Goal: Register for event/course

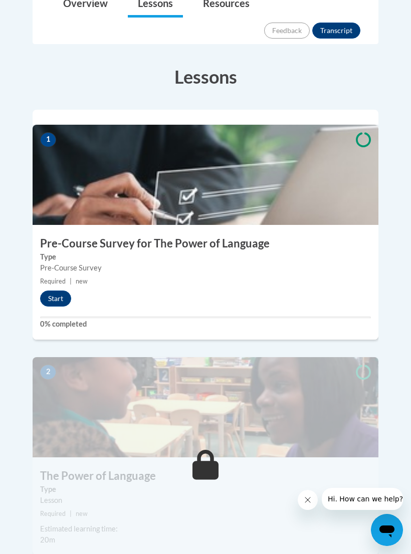
click at [53, 291] on button "Start" at bounding box center [55, 299] width 31 height 16
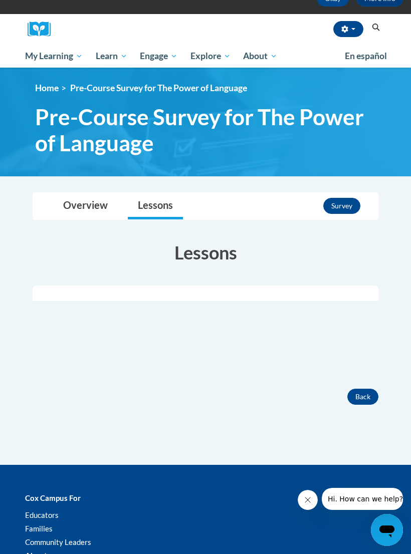
scroll to position [98, 0]
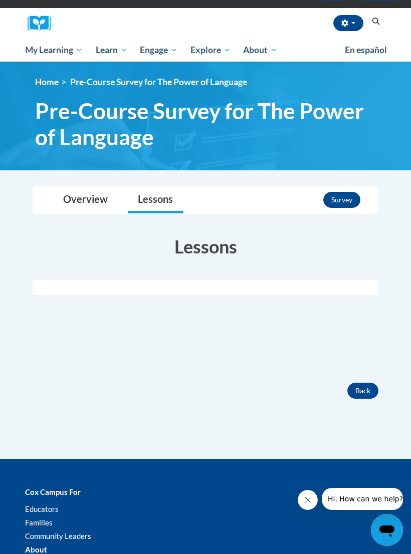
click at [346, 197] on button "Survey" at bounding box center [341, 200] width 37 height 16
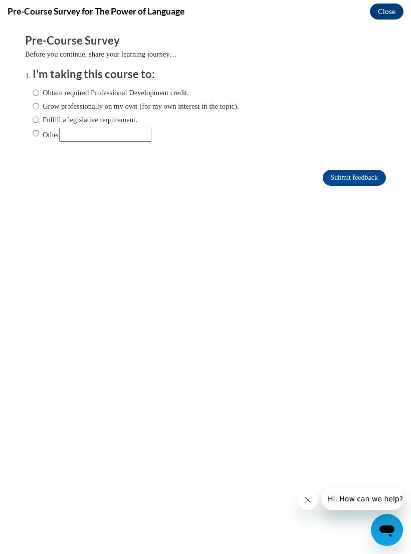
scroll to position [0, 0]
click at [45, 95] on label "Obtain required Professional Development credit." at bounding box center [111, 92] width 156 height 11
click at [39, 95] on input "Obtain required Professional Development credit." at bounding box center [36, 92] width 7 height 11
radio input "true"
click at [35, 108] on input "Grow professionally on my own (for my own interest in the topic)." at bounding box center [36, 106] width 7 height 11
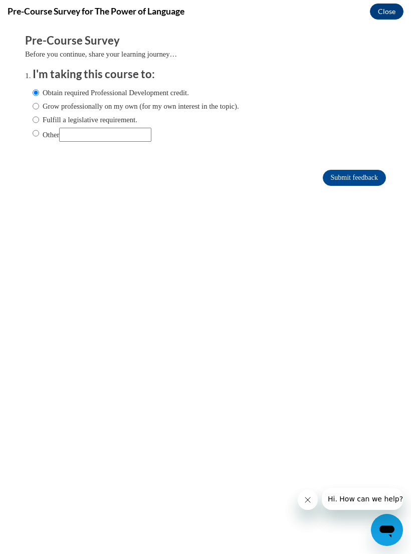
radio input "true"
click at [39, 94] on input "Obtain required Professional Development credit." at bounding box center [36, 92] width 7 height 11
radio input "true"
click at [353, 171] on input "Submit feedback" at bounding box center [354, 178] width 63 height 16
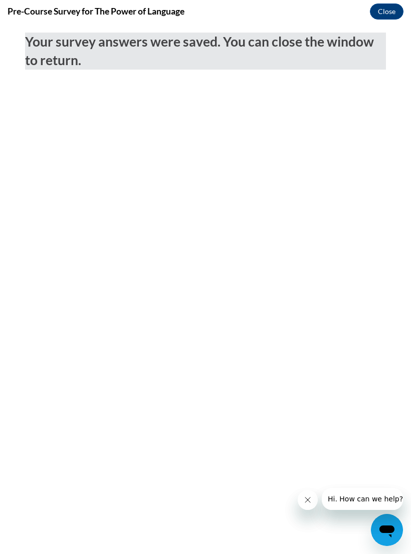
click at [387, 16] on button "Close" at bounding box center [387, 12] width 34 height 16
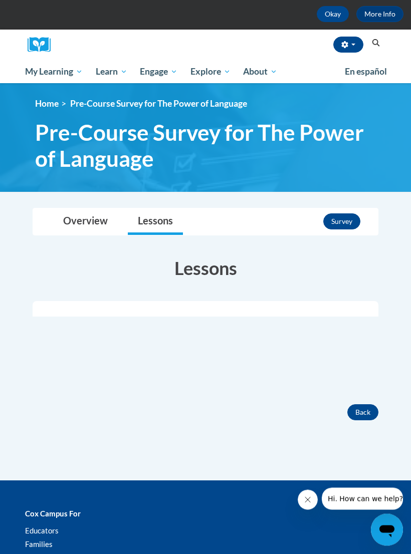
scroll to position [84, 0]
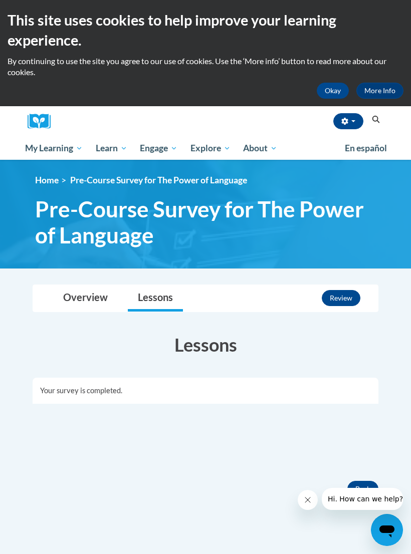
click at [0, 0] on span "My Course Progress" at bounding box center [0, 0] width 0 height 0
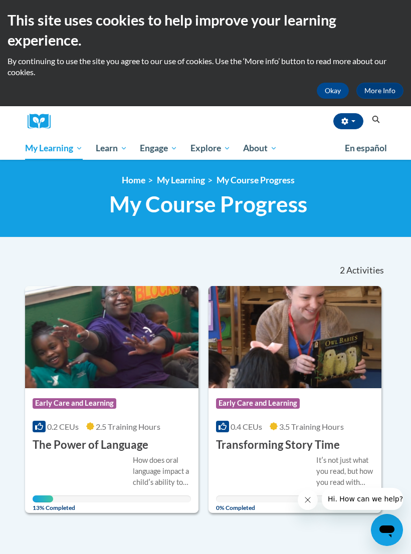
click at [68, 359] on img at bounding box center [111, 337] width 173 height 102
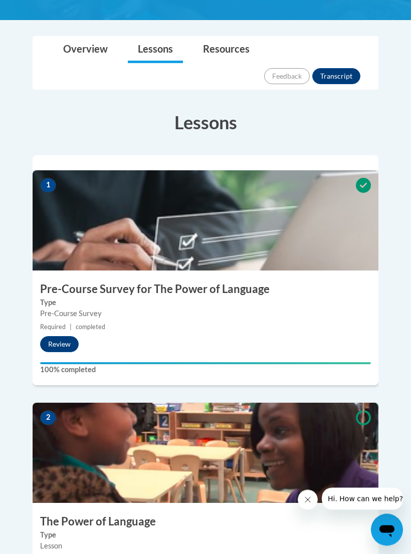
scroll to position [268, 0]
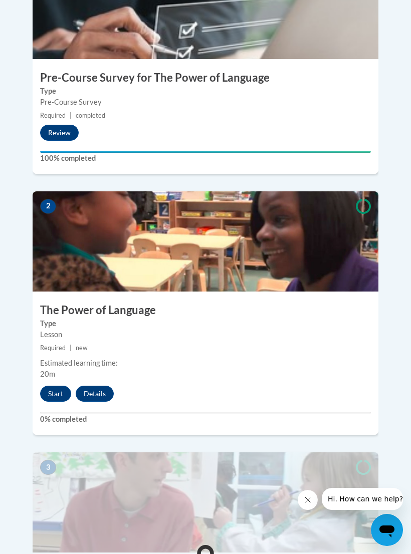
click at [59, 386] on button "Start" at bounding box center [55, 394] width 31 height 16
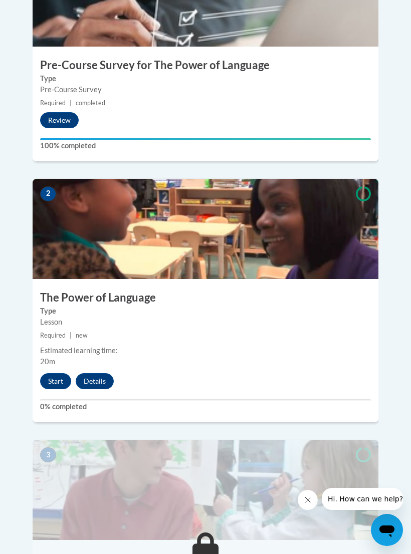
scroll to position [494, 0]
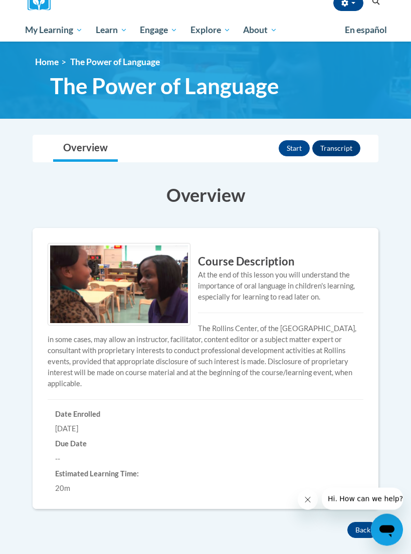
scroll to position [118, 0]
click at [295, 155] on button "Start" at bounding box center [294, 148] width 31 height 16
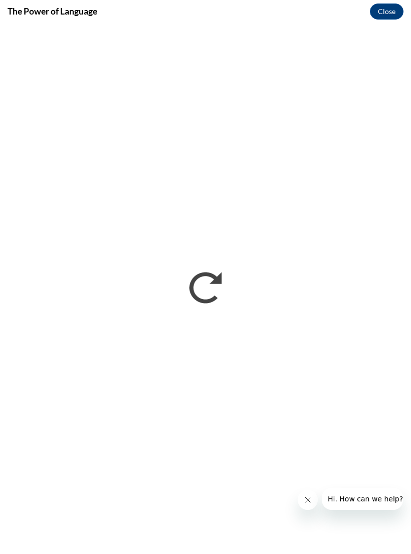
scroll to position [0, 0]
click at [304, 498] on icon "Close message from company" at bounding box center [308, 500] width 8 height 8
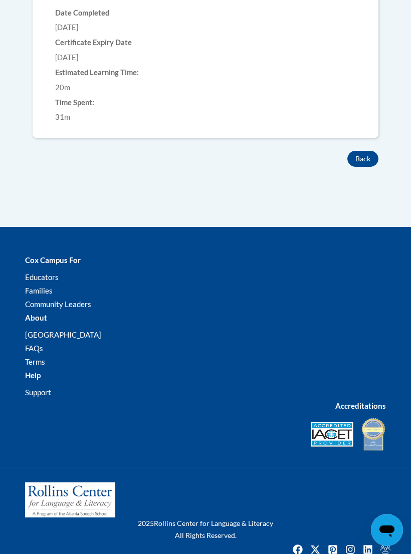
click at [365, 157] on button "Back" at bounding box center [362, 159] width 31 height 16
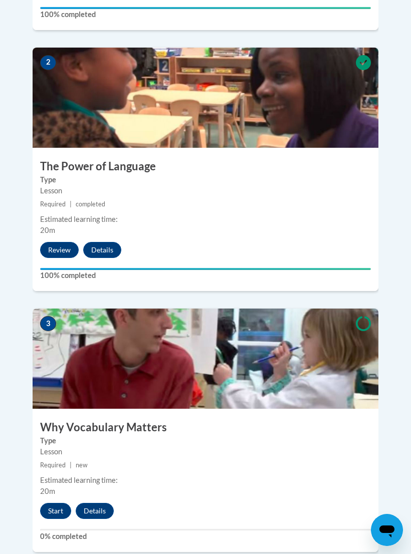
click at [57, 503] on button "Start" at bounding box center [55, 511] width 31 height 16
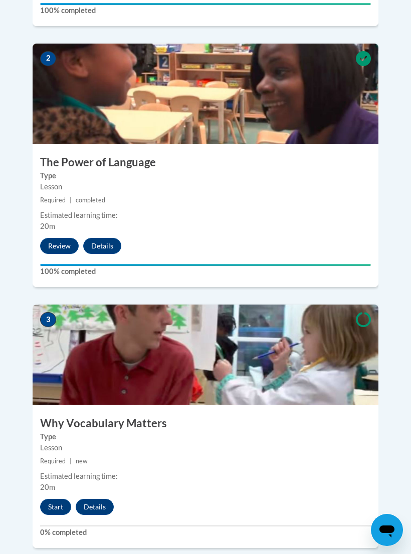
scroll to position [638, 0]
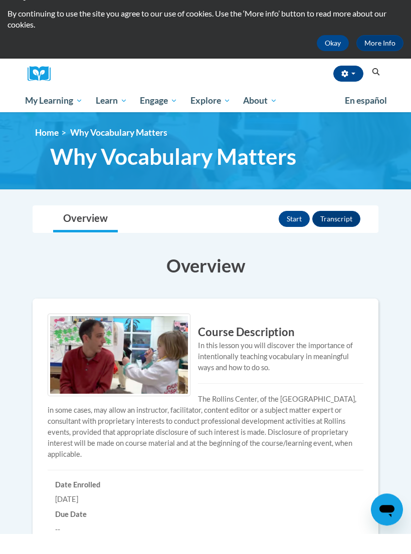
click at [295, 232] on button "Start" at bounding box center [294, 240] width 31 height 16
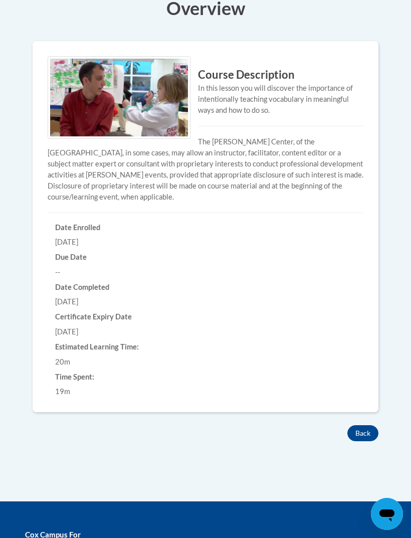
scroll to position [307, 0]
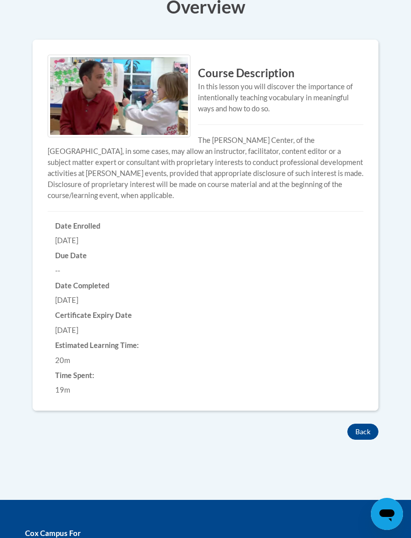
click at [364, 425] on button "Back" at bounding box center [362, 431] width 31 height 16
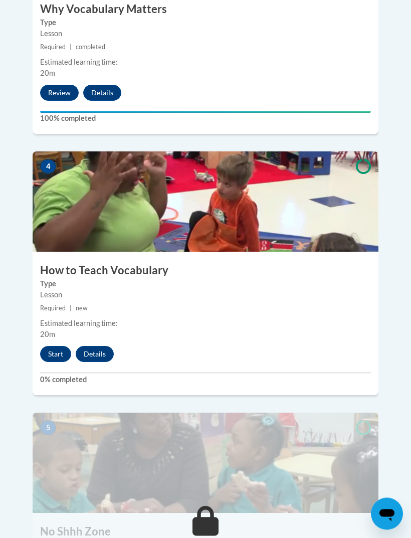
scroll to position [1040, 0]
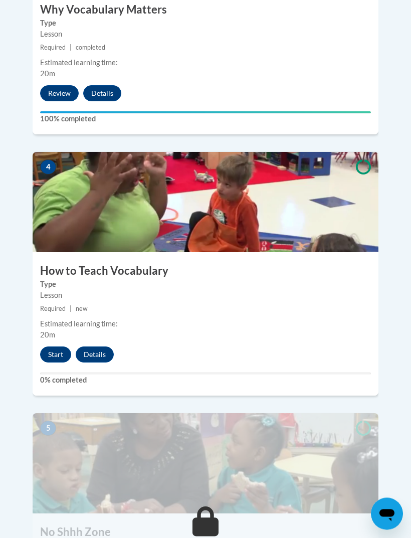
click at [51, 347] on button "Start" at bounding box center [55, 355] width 31 height 16
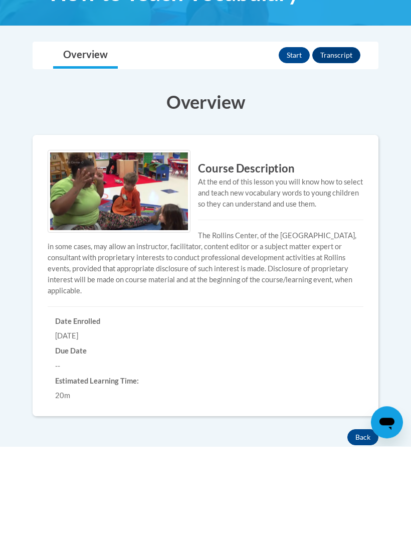
click at [300, 139] on button "Start" at bounding box center [294, 147] width 31 height 16
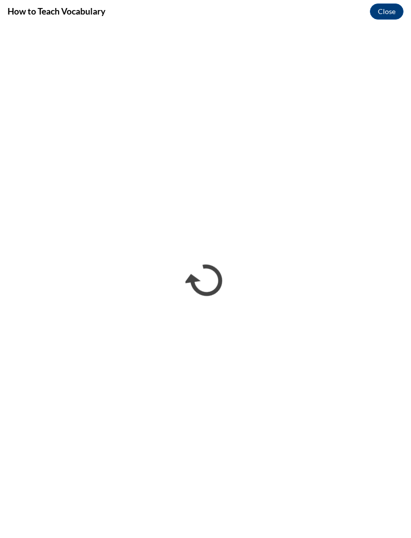
click at [387, 7] on button "Close" at bounding box center [387, 12] width 34 height 16
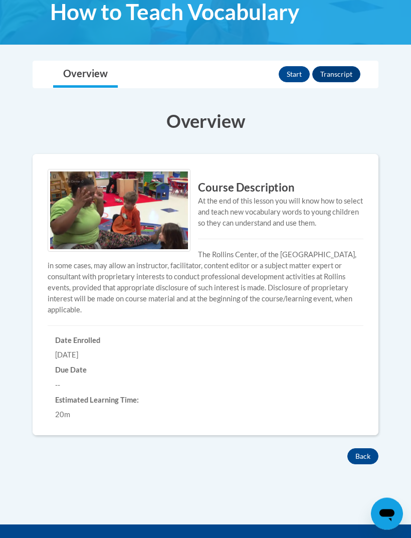
scroll to position [254, 0]
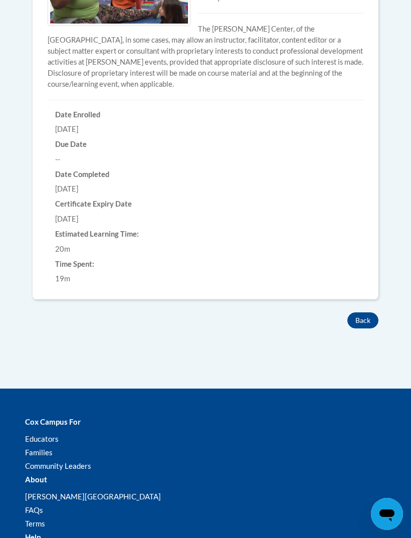
scroll to position [421, 0]
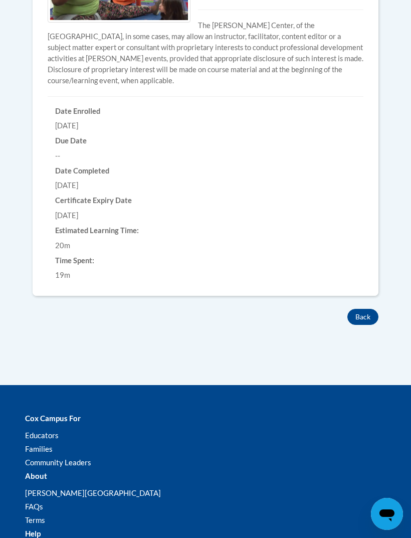
click at [356, 309] on button "Back" at bounding box center [362, 317] width 31 height 16
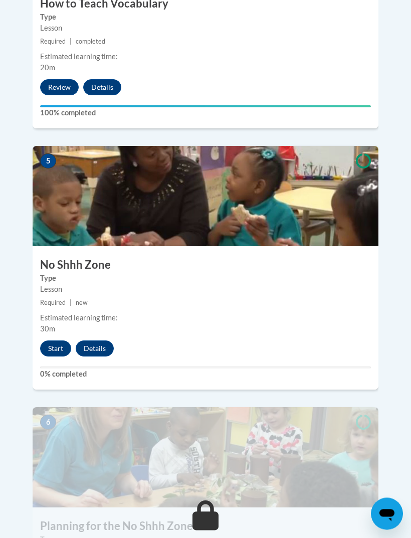
scroll to position [1308, 0]
click at [55, 340] on button "Start" at bounding box center [55, 348] width 31 height 16
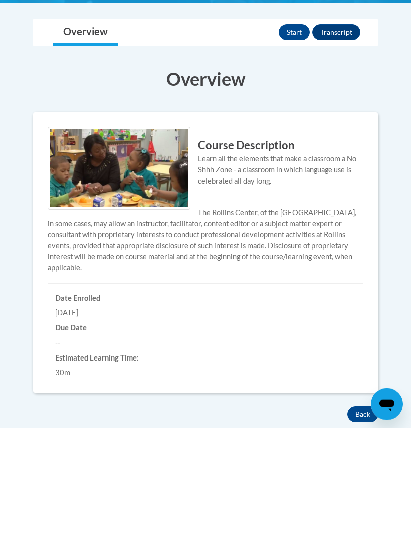
click at [291, 134] on button "Start" at bounding box center [294, 142] width 31 height 16
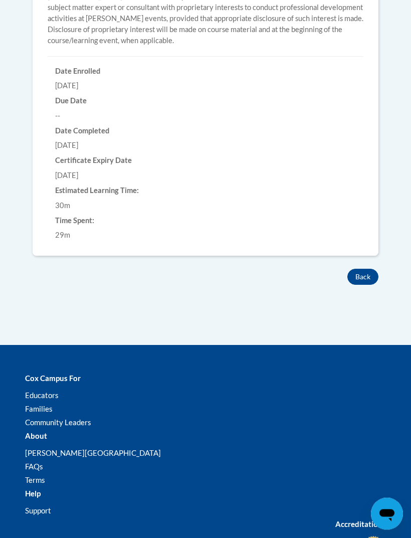
scroll to position [464, 0]
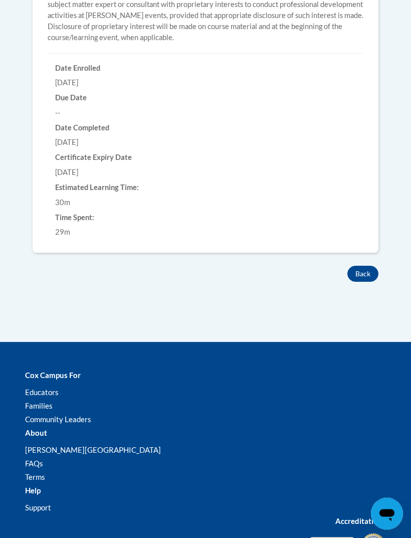
click at [358, 274] on button "Back" at bounding box center [362, 274] width 31 height 16
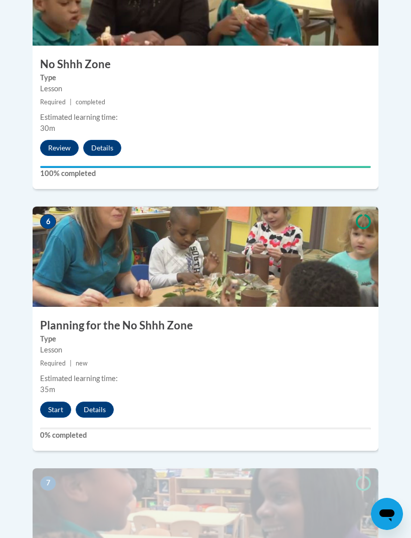
scroll to position [1509, 0]
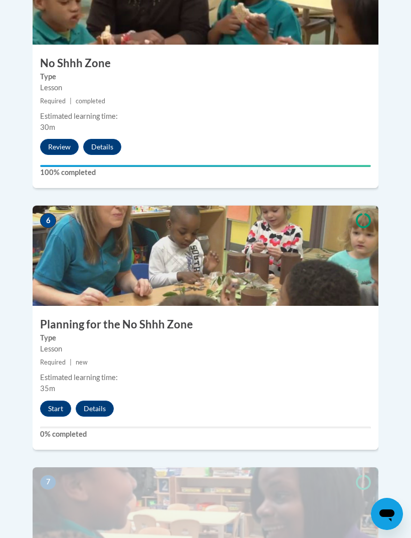
click at [59, 400] on button "Start" at bounding box center [55, 408] width 31 height 16
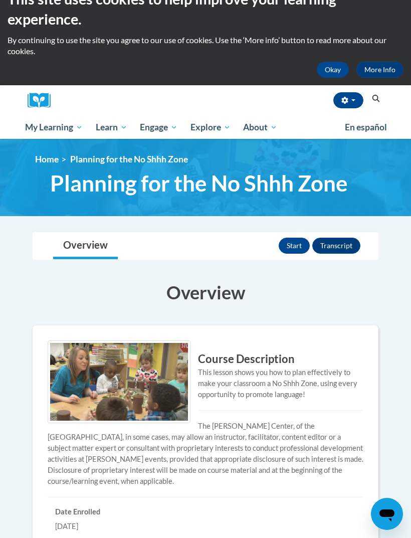
scroll to position [21, 0]
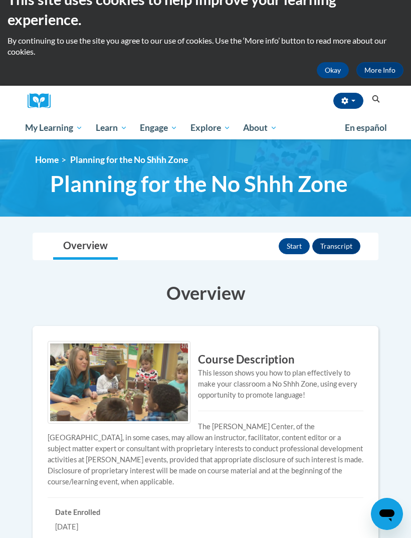
click at [300, 241] on button "Start" at bounding box center [294, 246] width 31 height 16
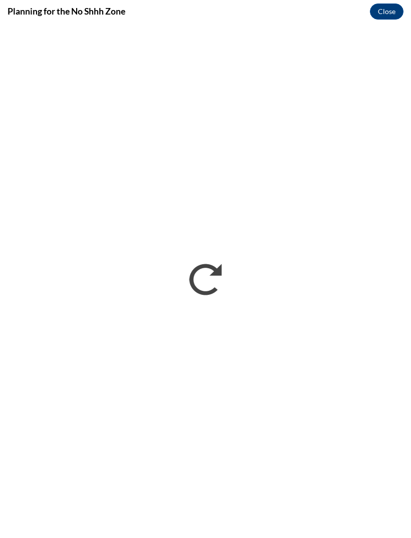
scroll to position [0, 0]
